Goal: Information Seeking & Learning: Learn about a topic

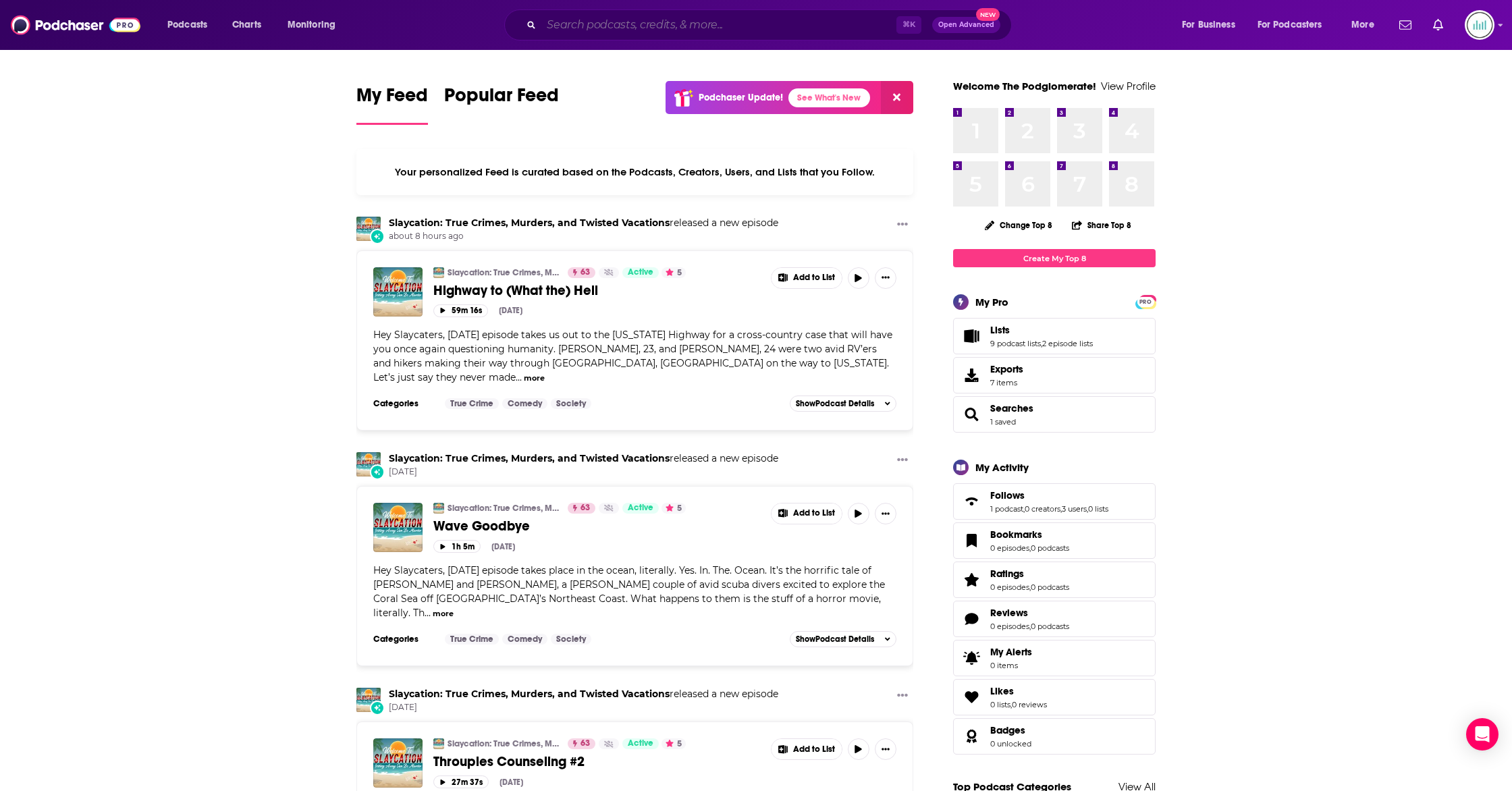
click at [652, 18] on input "Search podcasts, credits, & more..." at bounding box center [719, 24] width 355 height 22
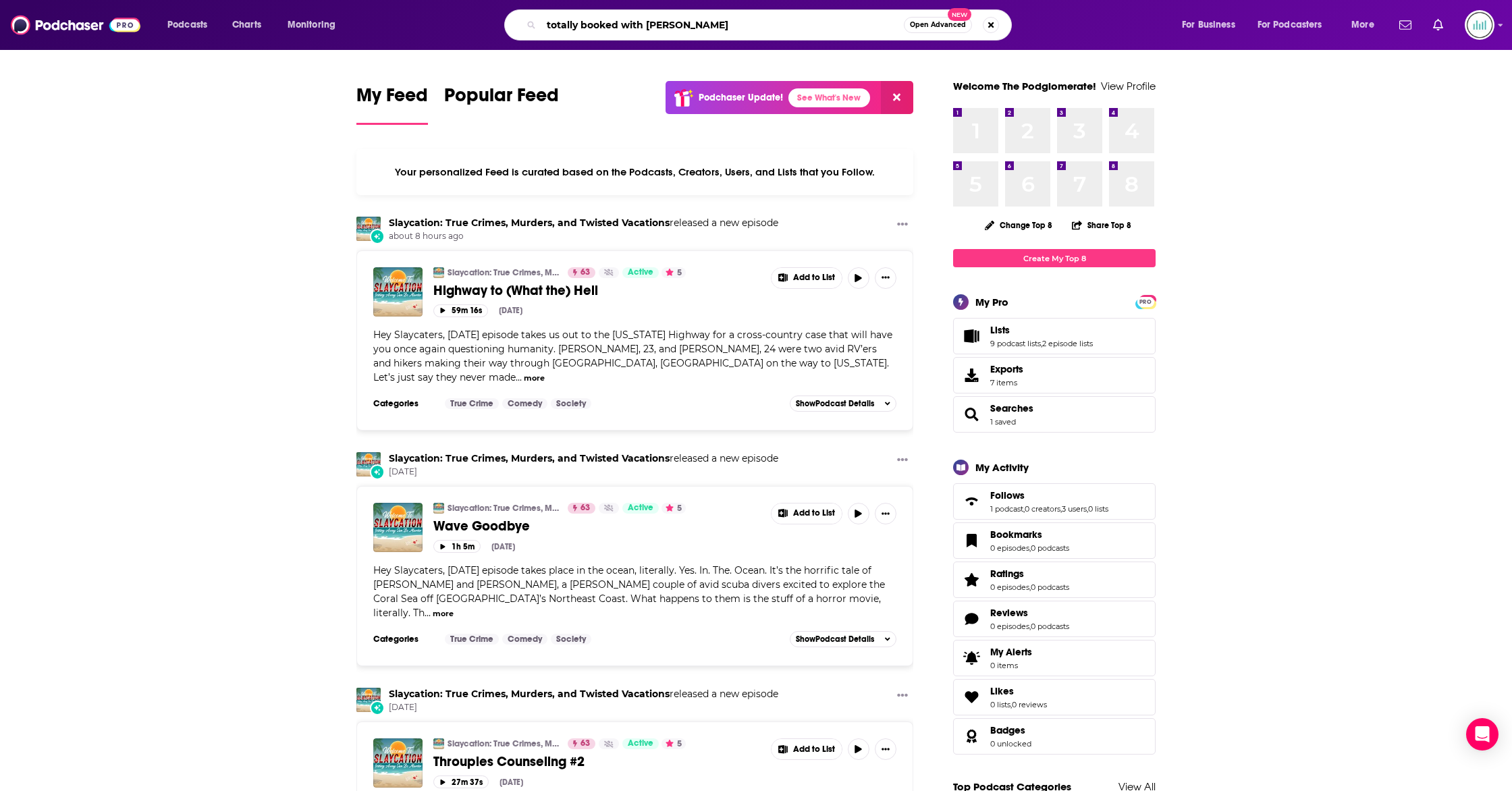
type input "totally booked with [PERSON_NAME]"
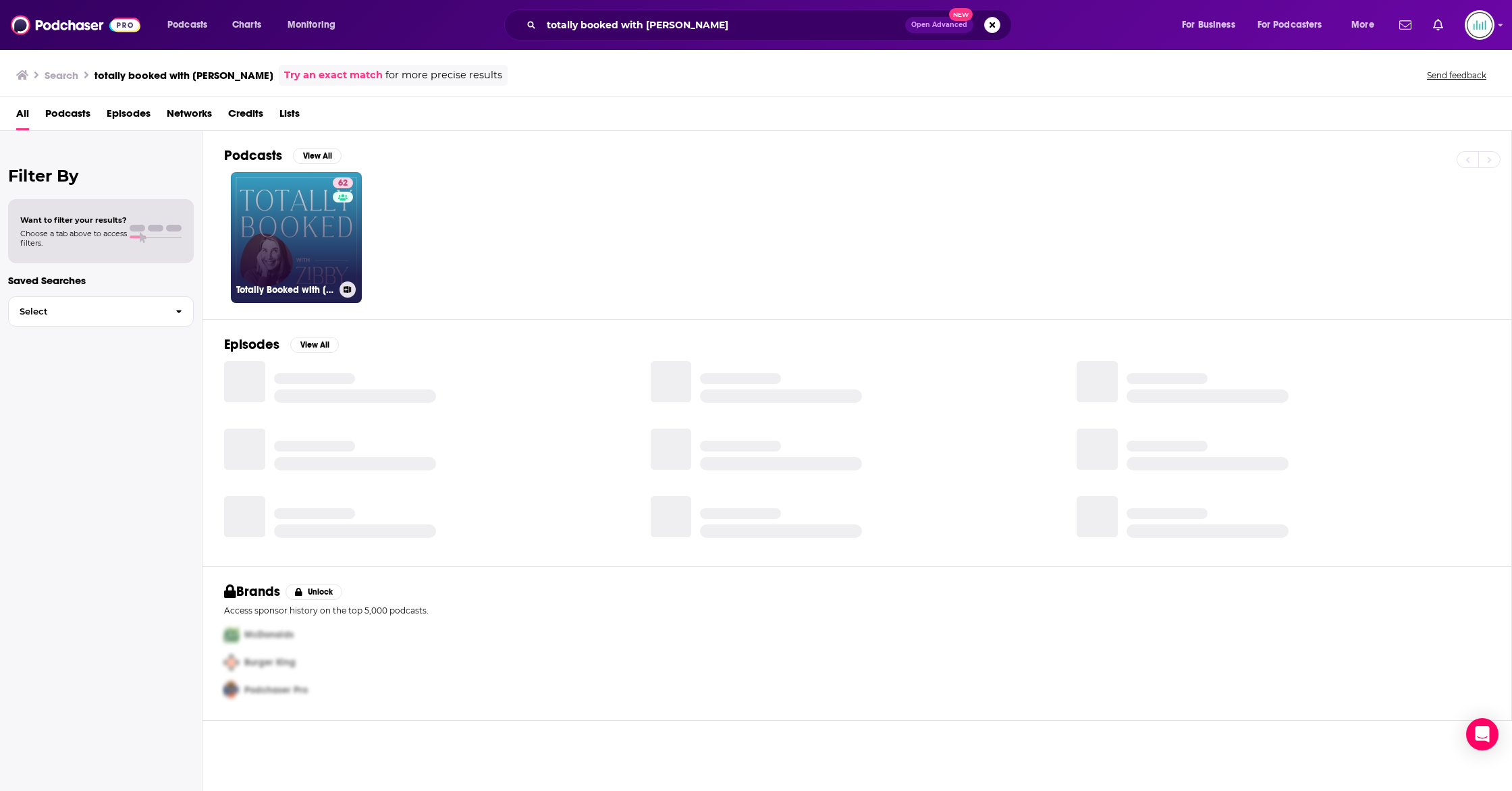
click at [263, 238] on link "62 Totally Booked with [PERSON_NAME]" at bounding box center [295, 237] width 131 height 131
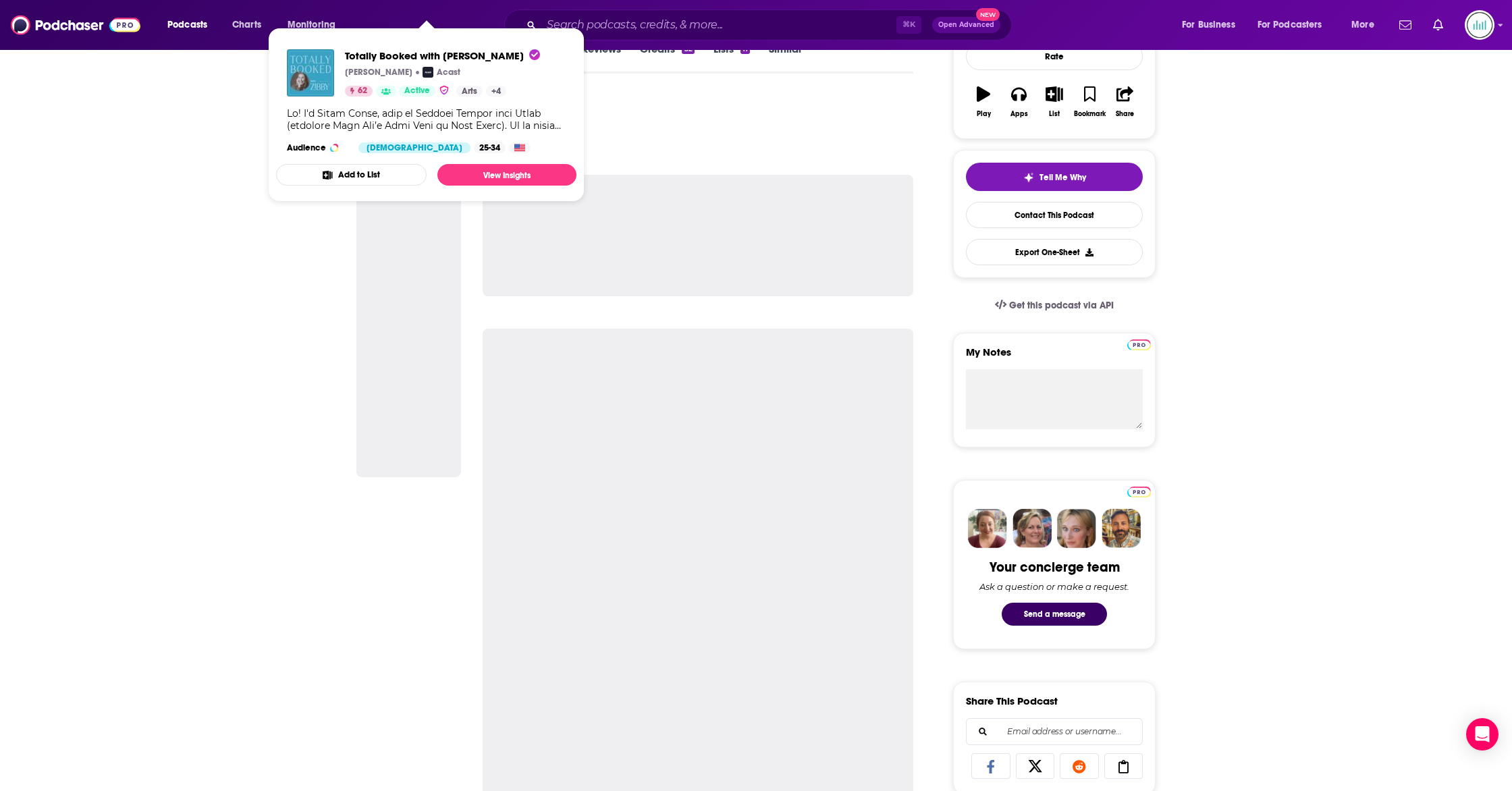
scroll to position [217, 0]
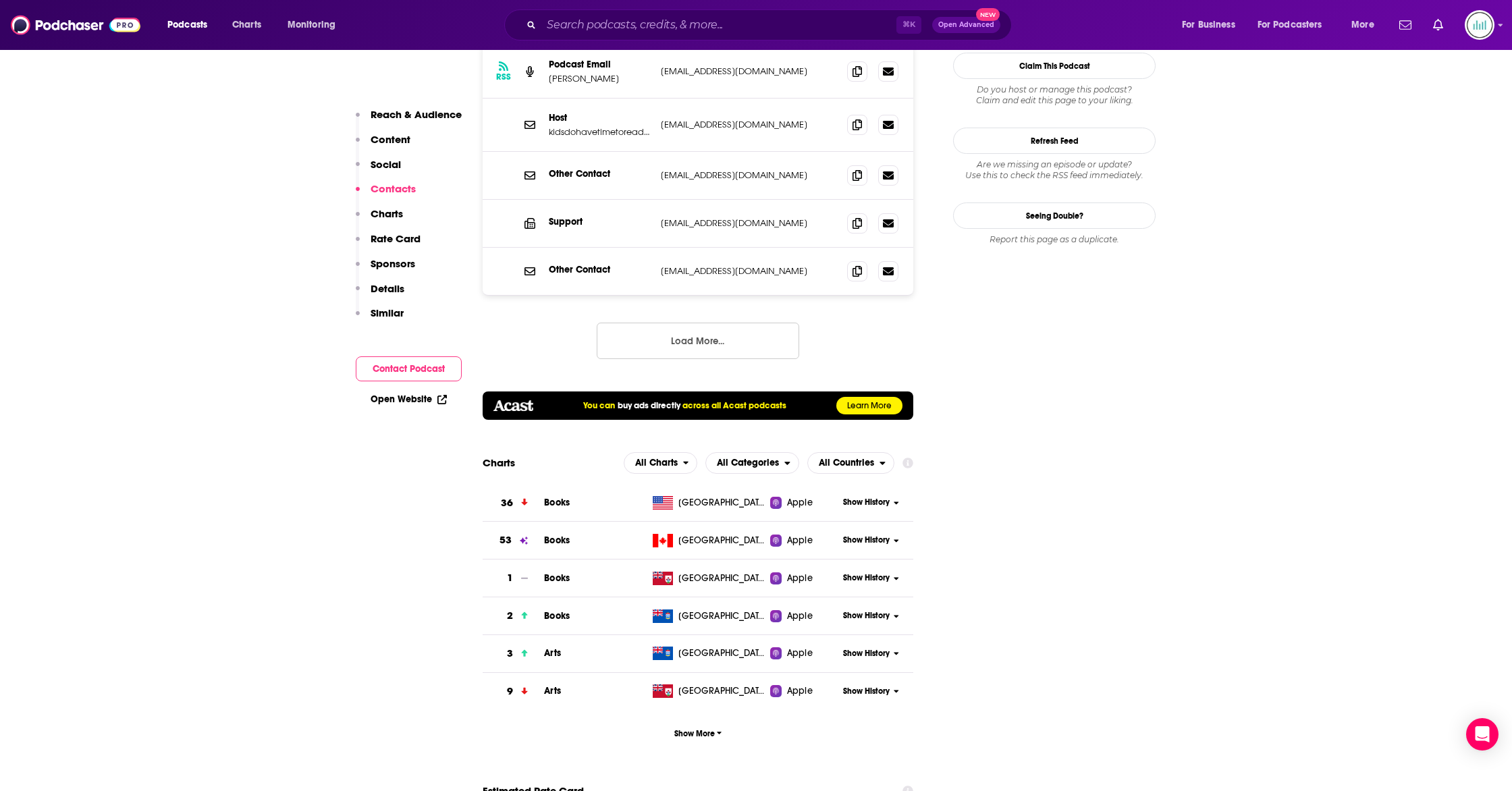
scroll to position [1451, 0]
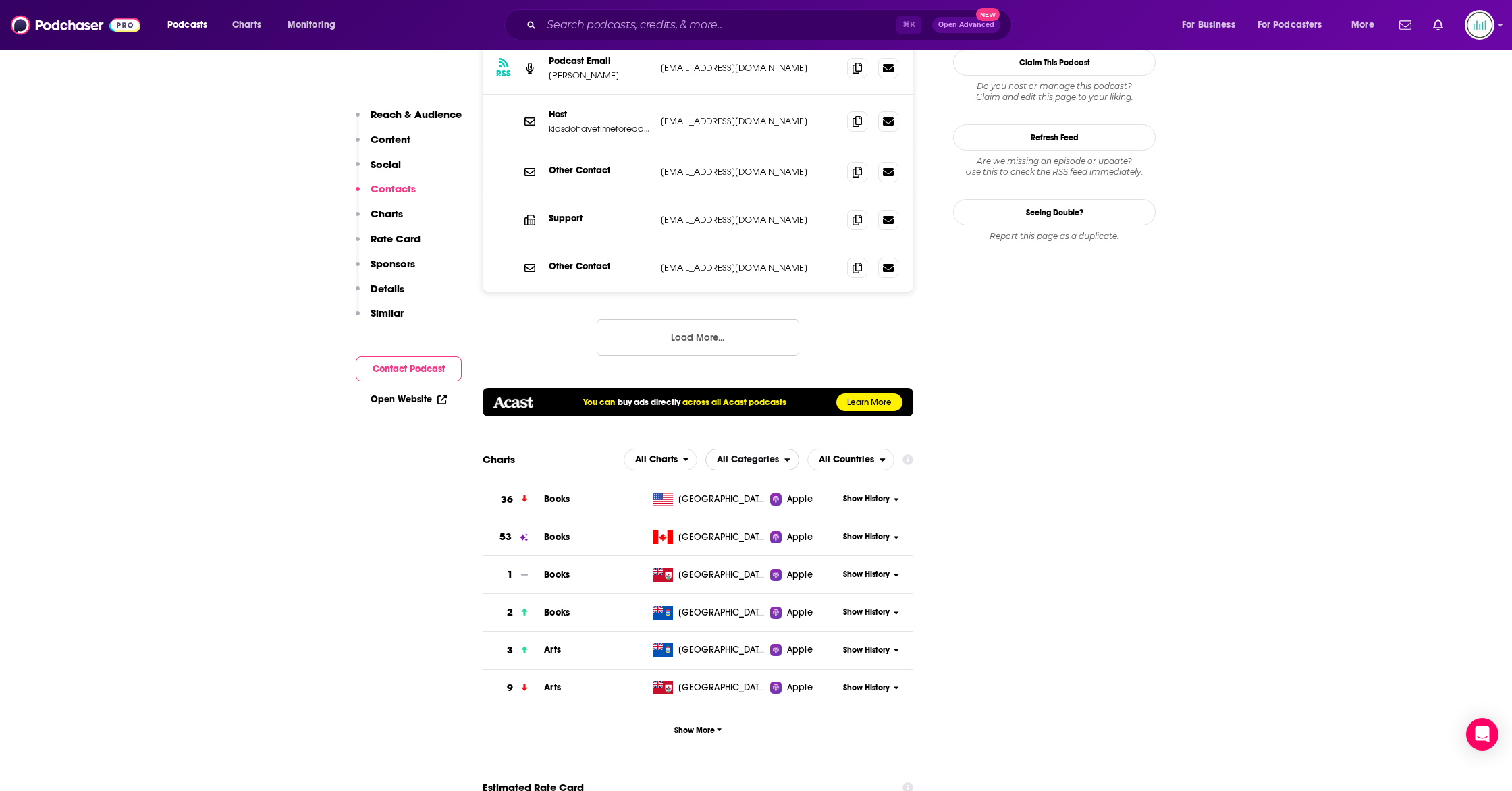
click at [741, 455] on span "All Categories" at bounding box center [748, 459] width 62 height 10
click at [724, 514] on span "Arts" at bounding box center [751, 517] width 76 height 8
